Goal: Task Accomplishment & Management: Manage account settings

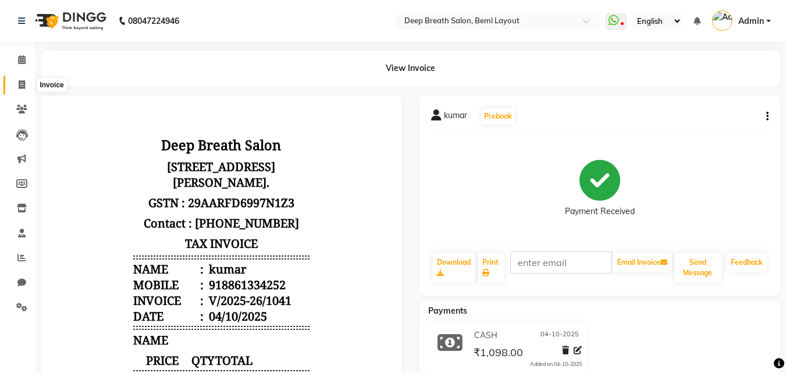
click at [25, 86] on icon at bounding box center [22, 84] width 6 height 9
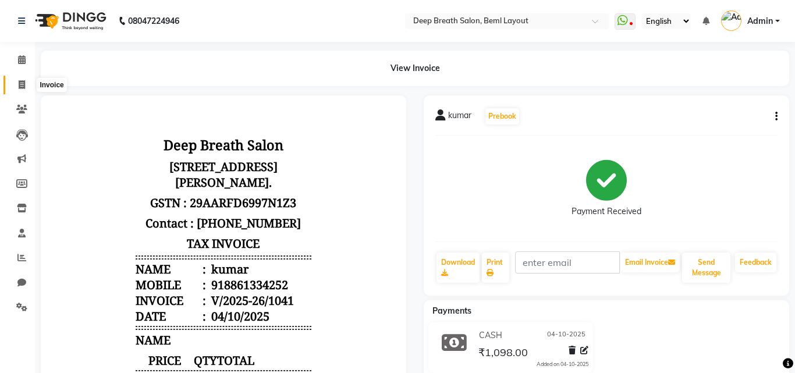
select select "4101"
select select "service"
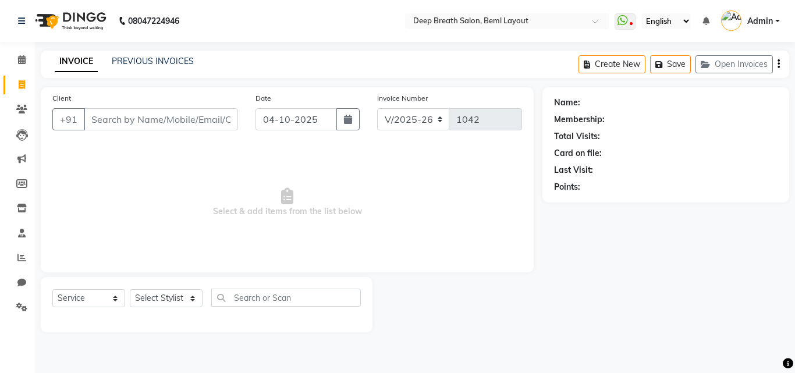
click at [108, 118] on input "Client" at bounding box center [161, 119] width 154 height 22
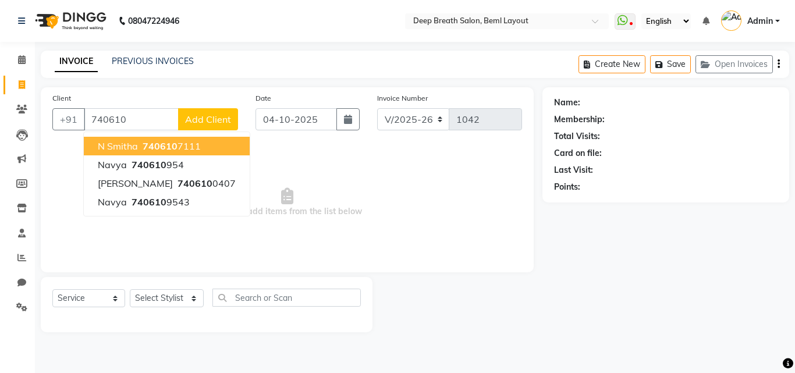
click at [139, 145] on button "N Smitha 740610 7111" at bounding box center [167, 146] width 166 height 19
type input "7406107111"
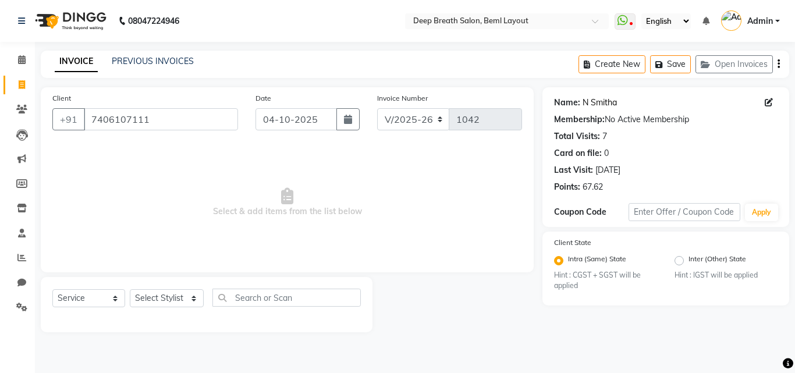
click at [594, 105] on link "N Smitha" at bounding box center [600, 103] width 34 height 12
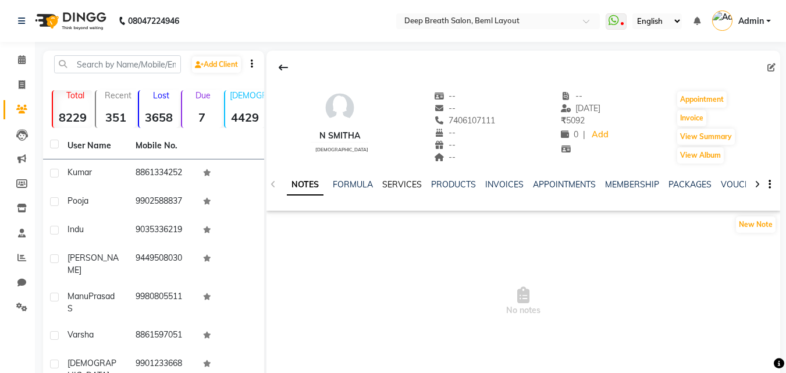
click at [388, 186] on link "SERVICES" at bounding box center [402, 184] width 40 height 10
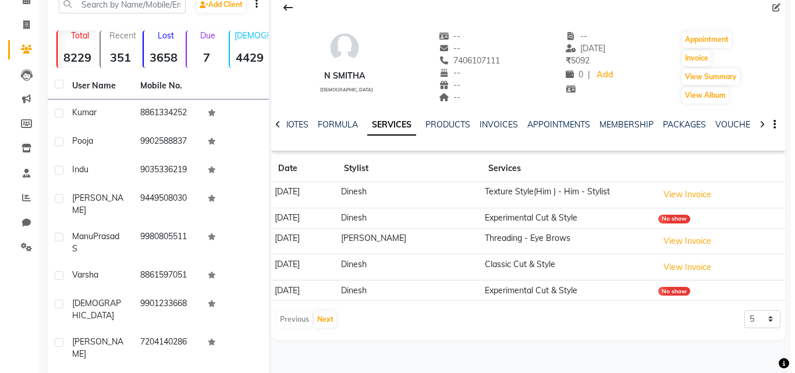
scroll to position [116, 0]
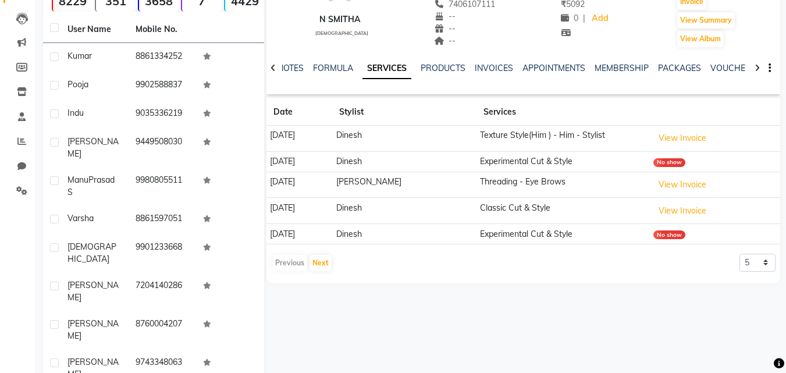
click at [286, 262] on div "Previous Next" at bounding box center [302, 263] width 62 height 19
click at [323, 262] on button "Next" at bounding box center [321, 263] width 22 height 16
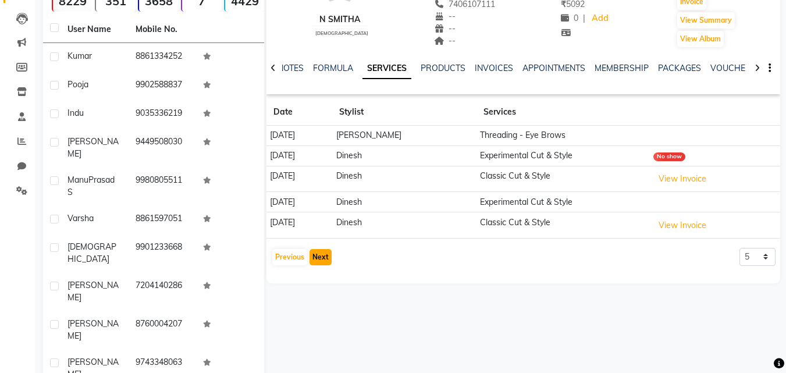
click at [313, 256] on button "Next" at bounding box center [321, 257] width 22 height 16
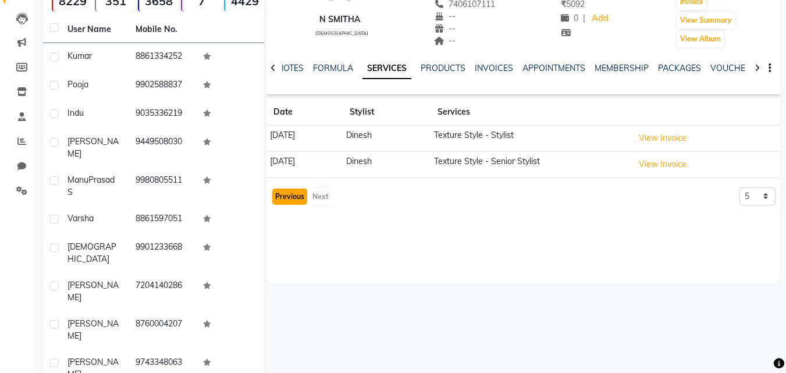
click at [288, 196] on button "Previous" at bounding box center [289, 197] width 35 height 16
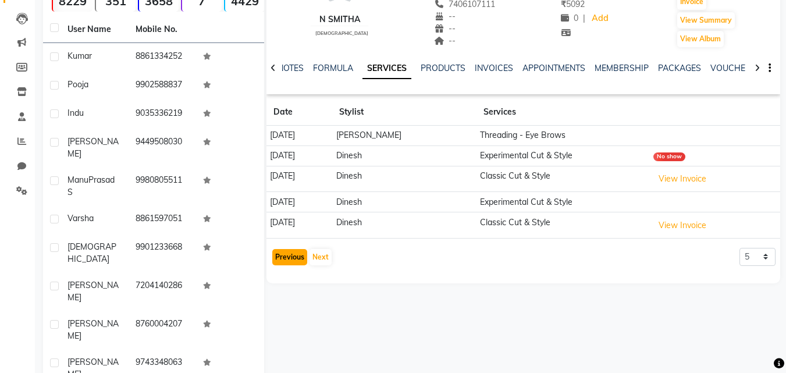
click at [295, 257] on button "Previous" at bounding box center [289, 257] width 35 height 16
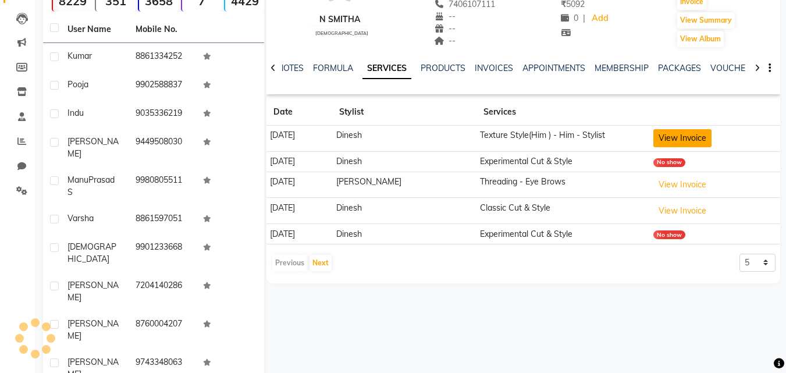
click at [694, 139] on button "View Invoice" at bounding box center [683, 138] width 58 height 18
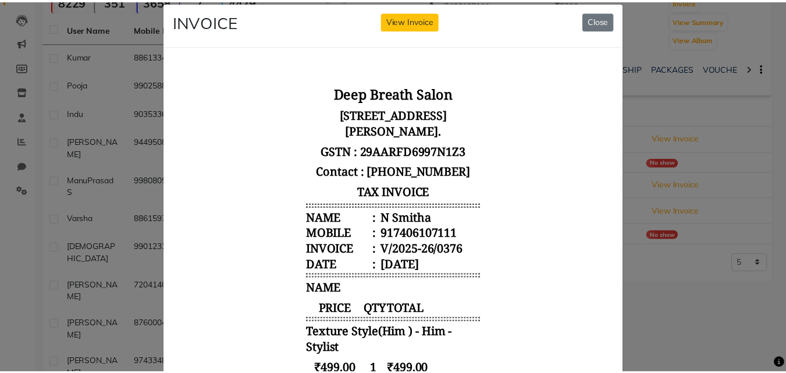
scroll to position [0, 0]
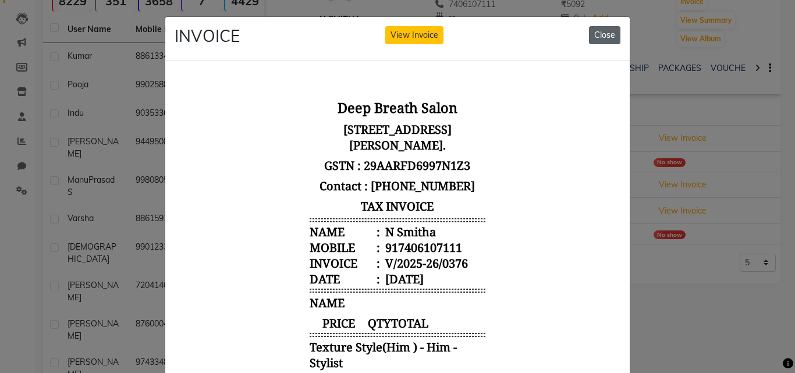
click at [595, 38] on button "Close" at bounding box center [604, 35] width 31 height 18
